Goal: Task Accomplishment & Management: Manage account settings

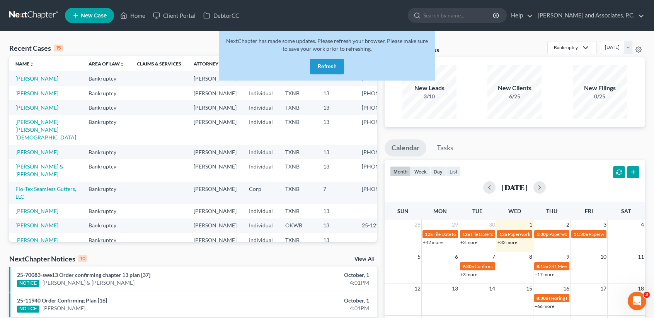
click at [340, 70] on button "Refresh" at bounding box center [327, 66] width 34 height 15
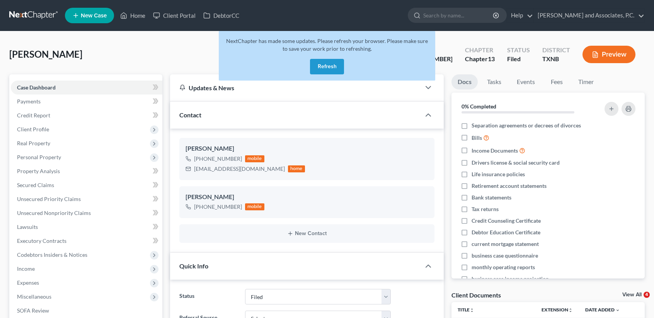
select select "5"
select select "0"
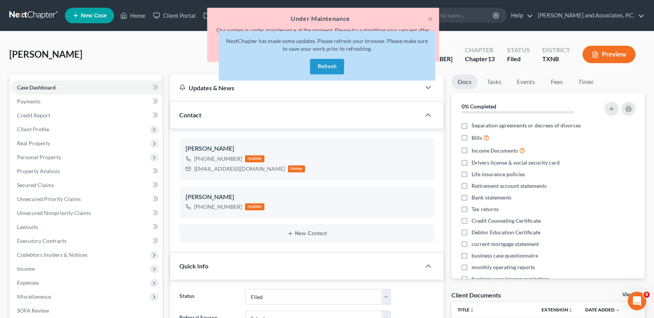
click at [328, 75] on div "NextChapter has made some updates. Please refresh your browser. Please make sur…" at bounding box center [327, 56] width 217 height 50
click at [329, 67] on button "Refresh" at bounding box center [327, 66] width 34 height 15
click at [321, 69] on button "Refresh" at bounding box center [327, 66] width 34 height 15
click at [321, 67] on button "Refresh" at bounding box center [327, 66] width 34 height 15
click at [328, 67] on button "Refresh" at bounding box center [327, 66] width 34 height 15
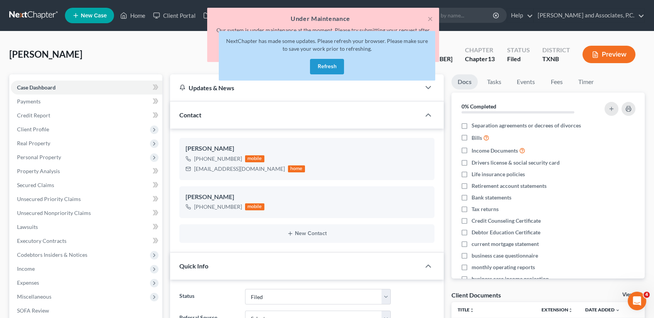
click at [328, 67] on button "Refresh" at bounding box center [327, 66] width 34 height 15
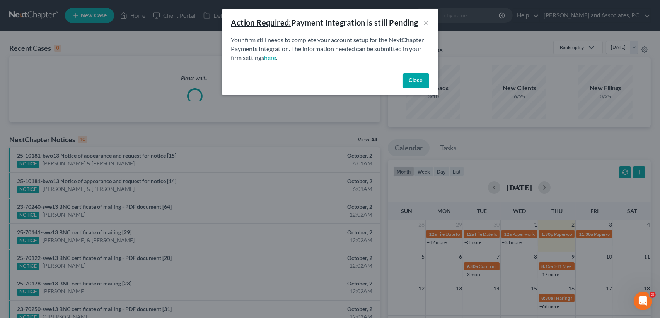
click at [420, 79] on button "Close" at bounding box center [416, 80] width 26 height 15
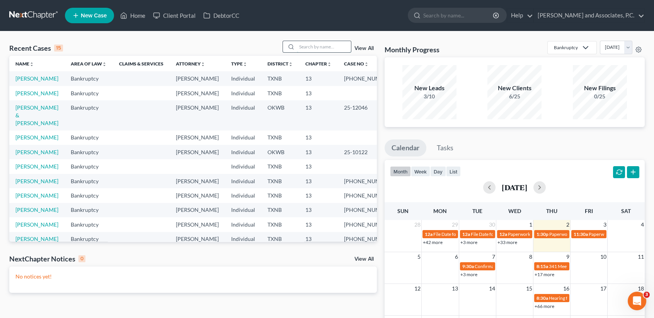
click at [333, 48] on input "search" at bounding box center [324, 46] width 54 height 11
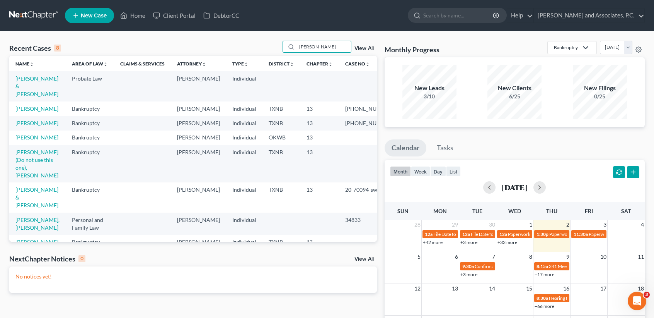
type input "hughes"
click at [29, 140] on link "Hughes, Gregory" at bounding box center [36, 137] width 43 height 7
